Goal: Use online tool/utility: Utilize a website feature to perform a specific function

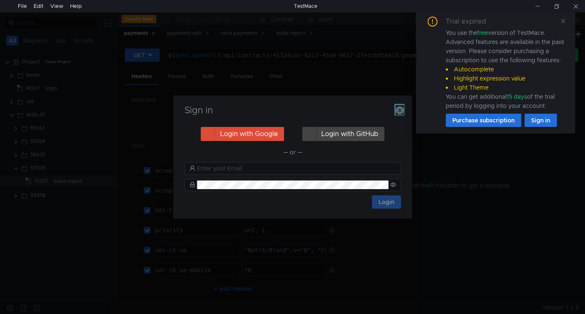
click at [399, 111] on icon "button" at bounding box center [400, 110] width 8 height 8
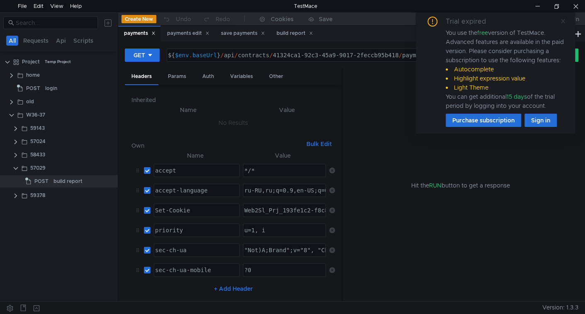
click at [563, 20] on icon at bounding box center [563, 21] width 4 height 4
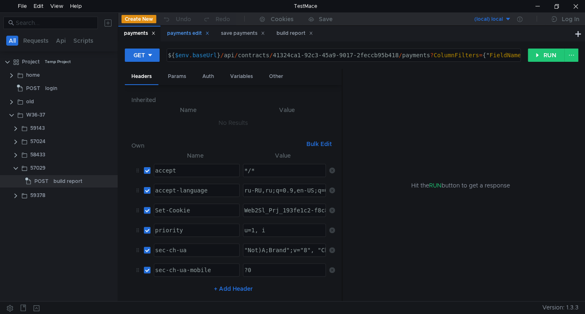
click at [184, 33] on div "payments edit" at bounding box center [188, 33] width 42 height 9
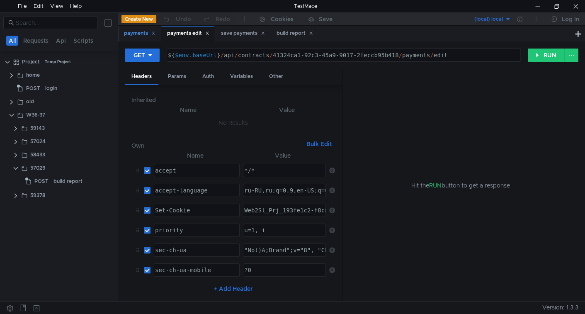
click at [136, 32] on div "payments" at bounding box center [140, 33] width 32 height 9
click at [288, 33] on div "build report" at bounding box center [295, 33] width 36 height 9
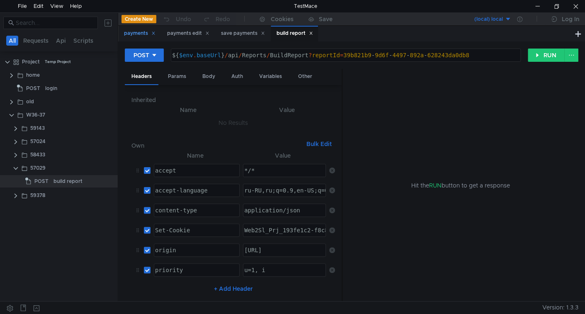
click at [154, 34] on icon at bounding box center [153, 33] width 4 height 4
click at [164, 33] on icon at bounding box center [164, 33] width 4 height 4
click at [168, 33] on icon at bounding box center [166, 33] width 4 height 4
click at [168, 33] on div "build report" at bounding box center [345, 34] width 455 height 16
click at [204, 78] on div "Body" at bounding box center [209, 76] width 26 height 15
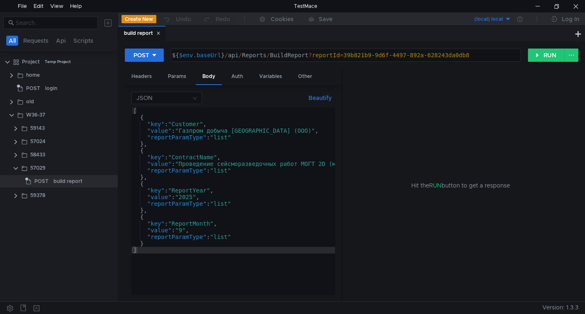
type textarea "{"
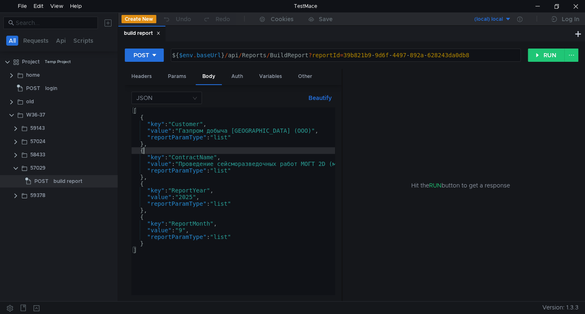
click at [219, 152] on div "[ { "key" : "Customer" , "value" : "Газпром добыча Иркутск (ООО)" , "reportPara…" at bounding box center [395, 207] width 529 height 200
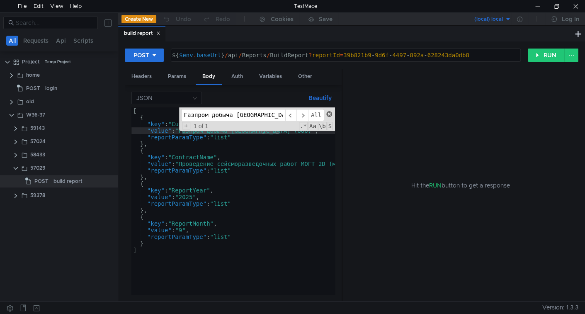
type input "Газпром добыча Иркутск (ООО)"
click at [326, 113] on span at bounding box center [329, 114] width 6 height 6
type textarea ""value": "Газпром добыча Иркутск (ООО)","
paste input "19-48/03-11"
paste input "Проведение сейсморазведочных работ МОГТ 2D (методом общей глубинной точки) в об…"
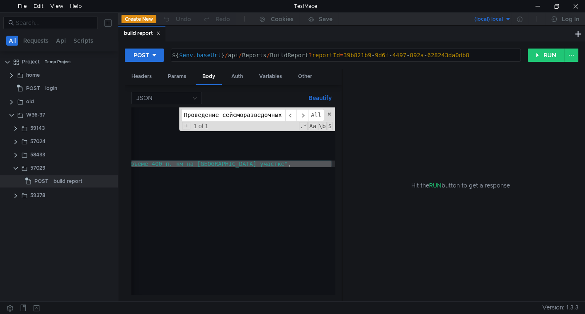
scroll to position [0, 320]
type input "Проведение сейсморазведочных работ МОГТ 2D (методом общей глубинной точки) в об…"
click at [316, 113] on span "All" at bounding box center [316, 115] width 16 height 12
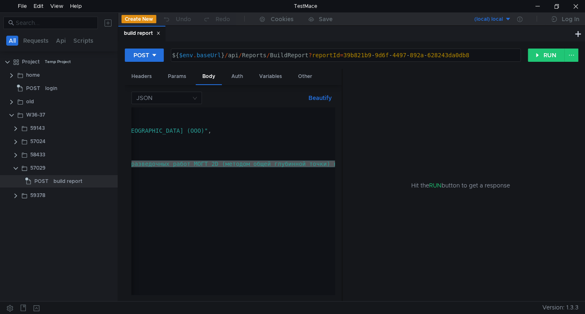
scroll to position [0, 0]
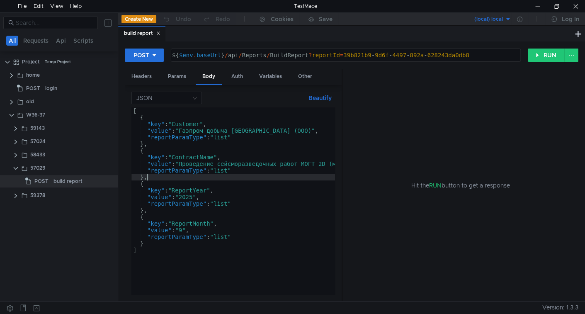
click at [217, 180] on div "[ { "key" : "Customer" , "value" : "Газпром добыча Иркутск (ООО)" , "reportPara…" at bounding box center [395, 205] width 529 height 197
click at [196, 194] on div "[ { "key" : "Customer" , "value" : "Газпром добыча Иркутск (ООО)" , "reportPara…" at bounding box center [395, 205] width 529 height 197
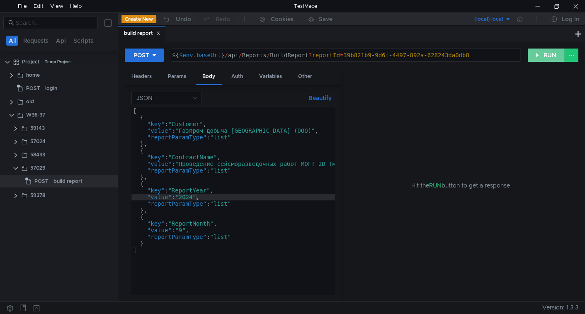
click at [547, 56] on button "RUN" at bounding box center [546, 55] width 37 height 13
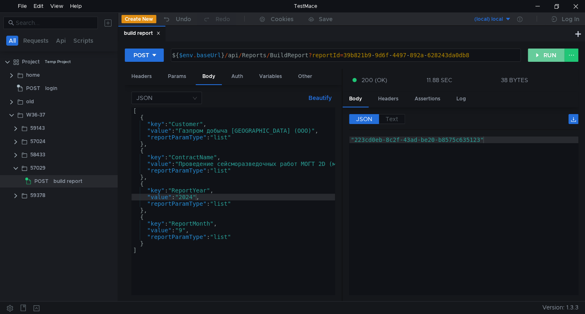
click at [549, 59] on button "RUN" at bounding box center [546, 55] width 37 height 13
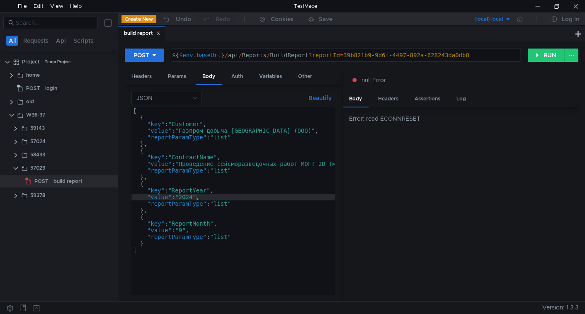
click at [433, 204] on div "Error: read ECONNRESET" at bounding box center [460, 204] width 236 height 194
click at [455, 168] on div "Error: read ECONNRESET" at bounding box center [460, 204] width 236 height 194
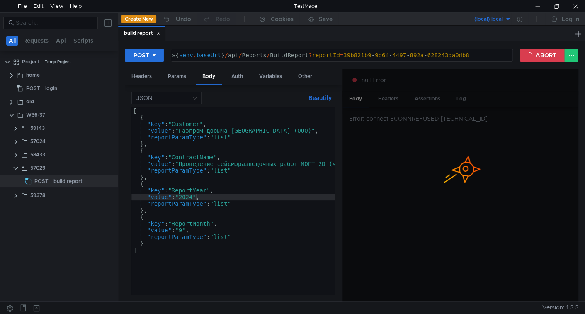
scroll to position [0, 0]
click at [296, 145] on div "[ { "key" : "Customer" , "value" : "Газпром добыча Иркутск (ООО)" , "reportPara…" at bounding box center [395, 205] width 529 height 197
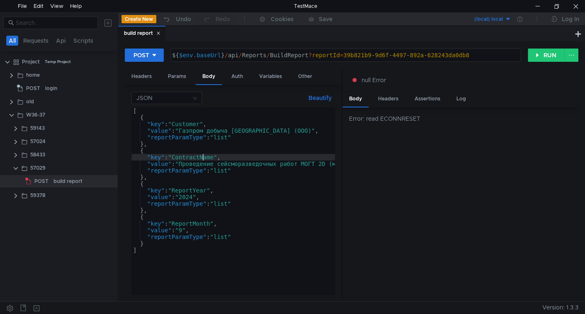
click at [201, 157] on div "[ { "key" : "Customer" , "value" : "Газпром добыча Иркутск (ООО)" , "reportPara…" at bounding box center [395, 205] width 529 height 197
click at [195, 164] on div "[ { "key" : "Customer" , "value" : "Газпром добыча Иркутск (ООО)" , "reportPara…" at bounding box center [395, 205] width 529 height 197
type textarea ""value": "Проведение сейсморазведочных работ МОГТ 2D (методом общей глубинной т…"
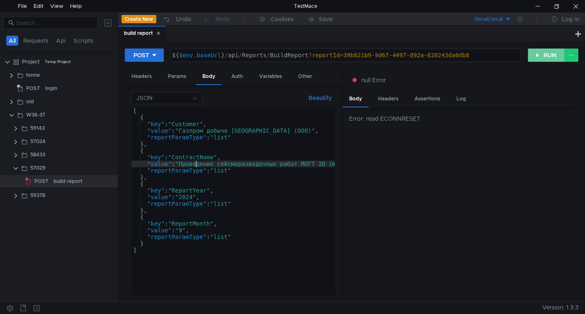
click at [546, 53] on button "RUN" at bounding box center [546, 55] width 37 height 13
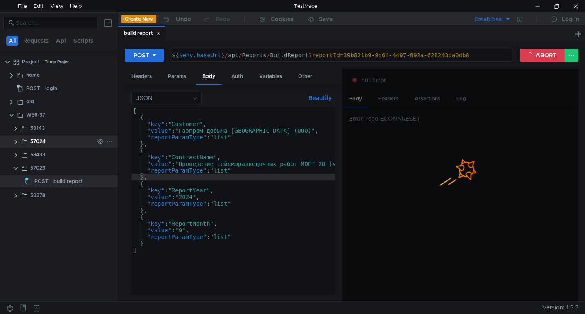
click at [104, 136] on div at bounding box center [105, 141] width 22 height 12
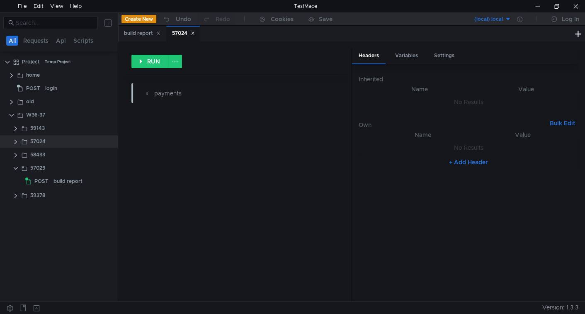
click at [194, 33] on icon at bounding box center [193, 33] width 3 height 3
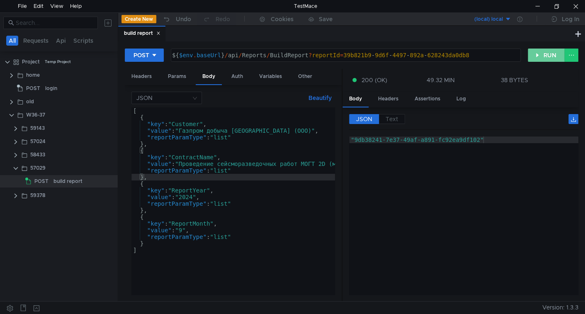
click at [543, 61] on button "RUN" at bounding box center [546, 55] width 37 height 13
click at [549, 55] on button "RUN" at bounding box center [546, 55] width 37 height 13
